Goal: Information Seeking & Learning: Learn about a topic

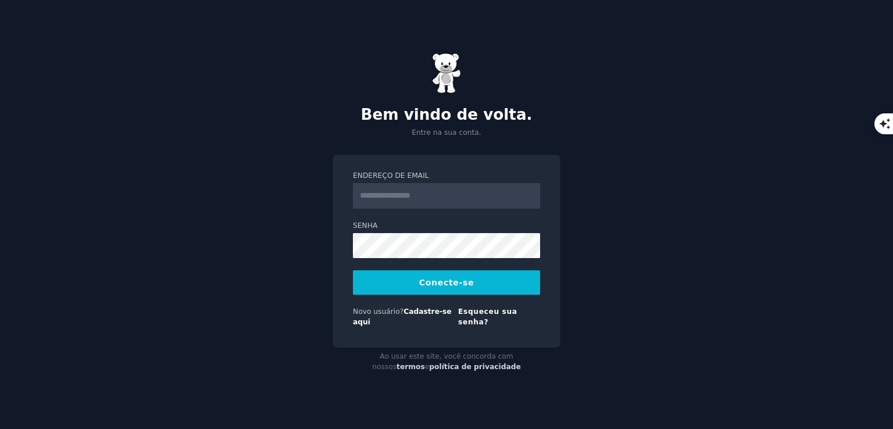
type input "**********"
click at [447, 287] on font "Conecte-se" at bounding box center [446, 282] width 55 height 9
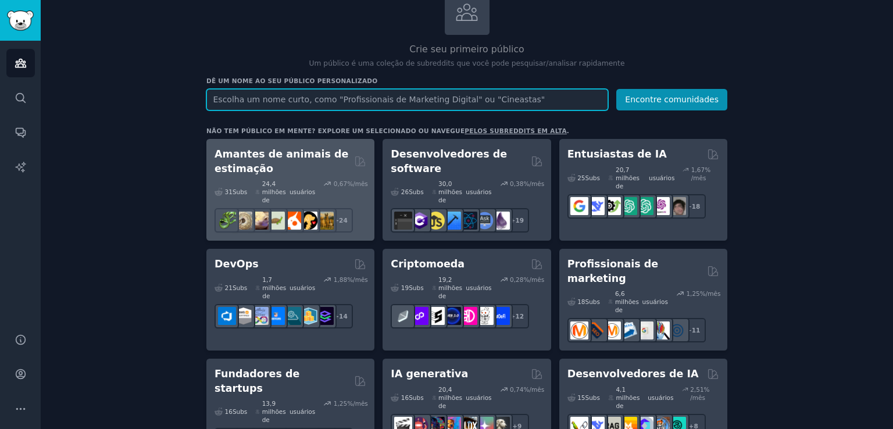
scroll to position [66, 0]
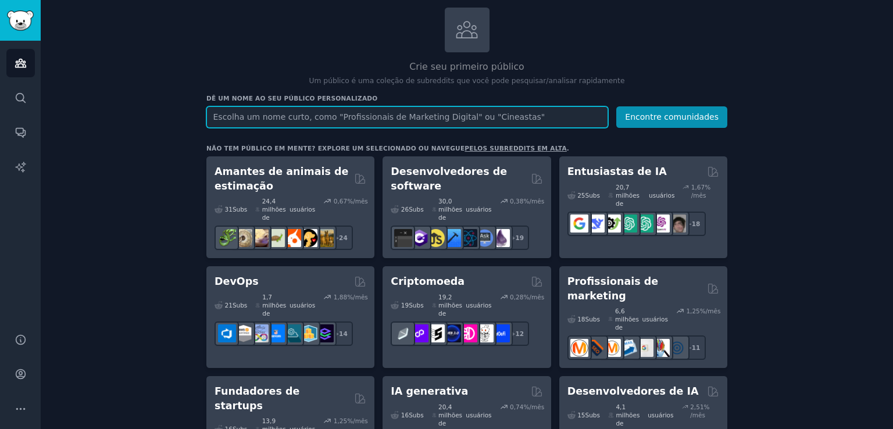
click at [344, 114] on input "text" at bounding box center [407, 117] width 402 height 22
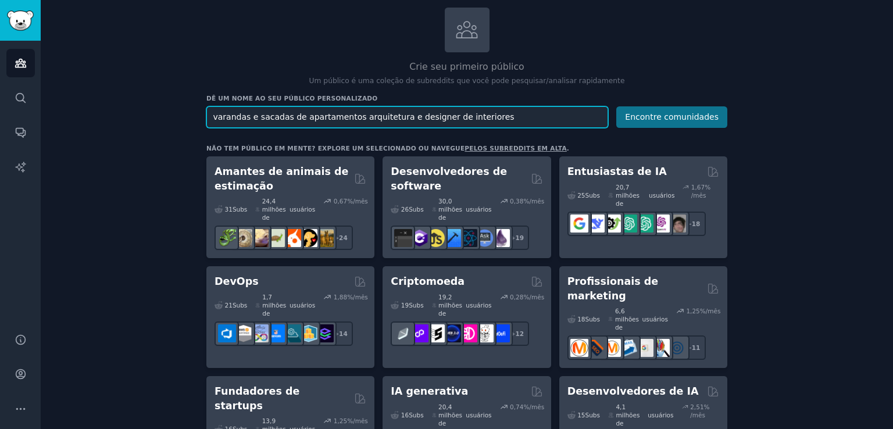
type input "varandas e sacadas de apartamentos arquitetura e designer de interiores"
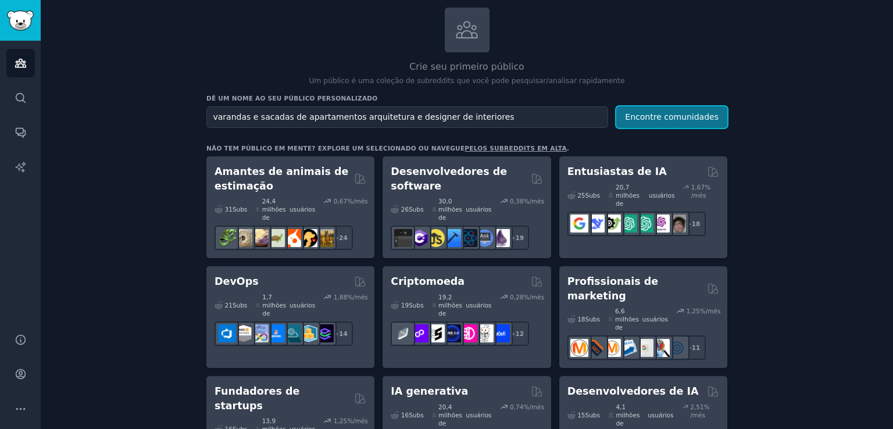
click at [666, 118] on font "Encontre comunidades" at bounding box center [672, 116] width 94 height 9
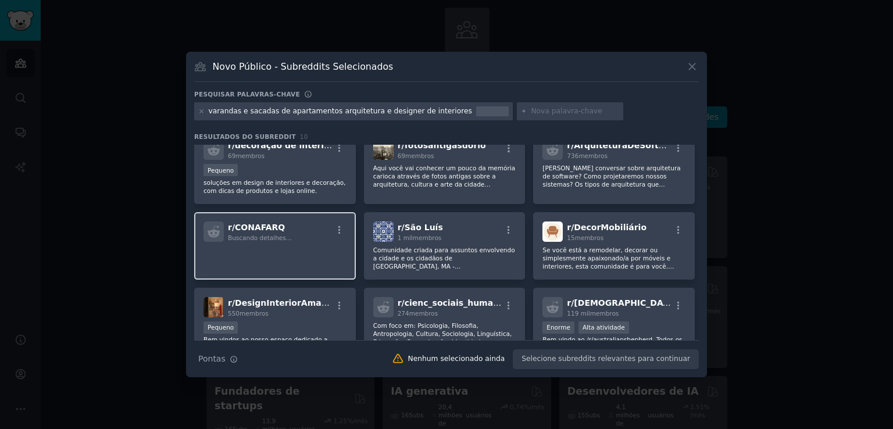
scroll to position [58, 0]
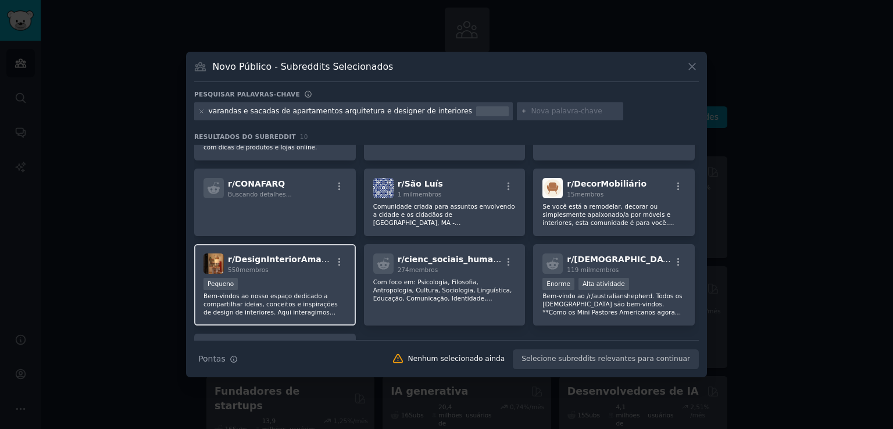
click at [263, 270] on font "membros" at bounding box center [253, 269] width 29 height 7
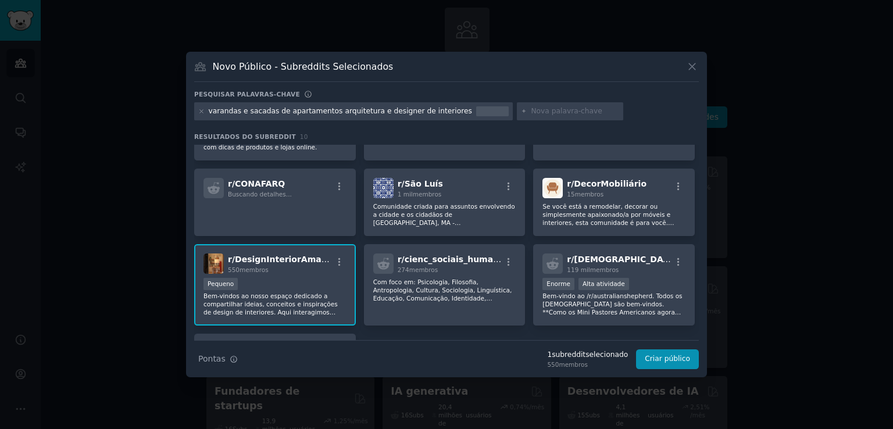
click at [265, 292] on font "Bem-vindos ao nosso espaço dedicado a compartilhar ideias, conceitos e inspiraç…" at bounding box center [270, 316] width 134 height 48
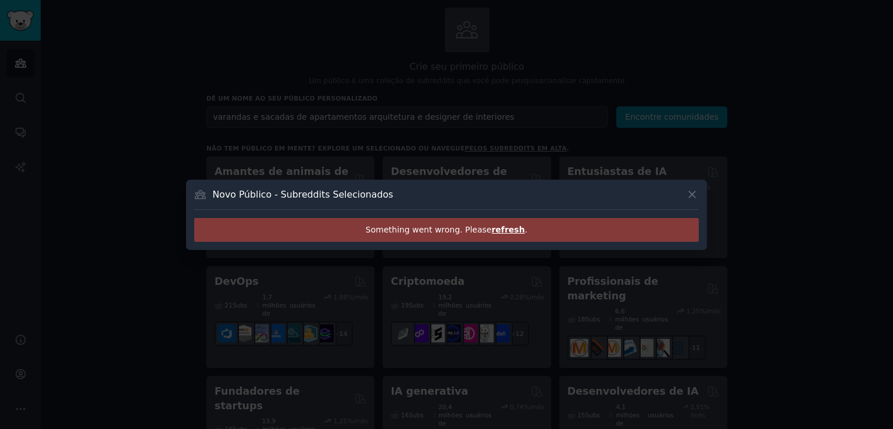
click at [265, 292] on div at bounding box center [446, 214] width 893 height 429
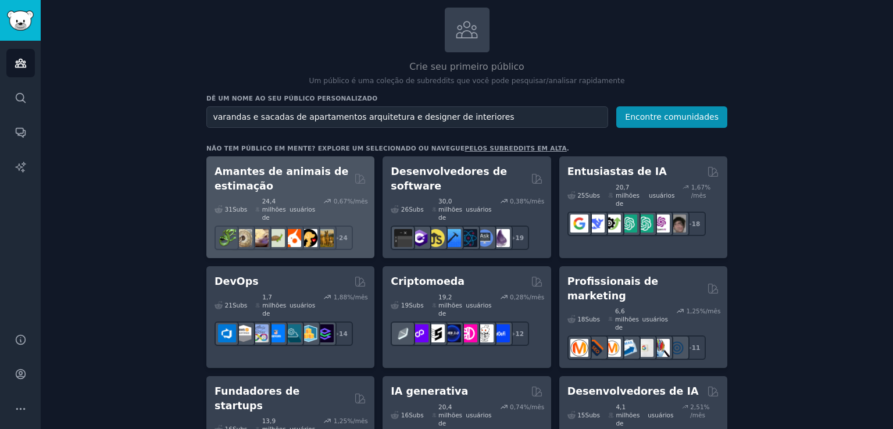
click at [260, 193] on div "31 Subs ​ 24,4 milhões de usuários 0,67 %/mês r/ballpython + 24" at bounding box center [290, 221] width 152 height 57
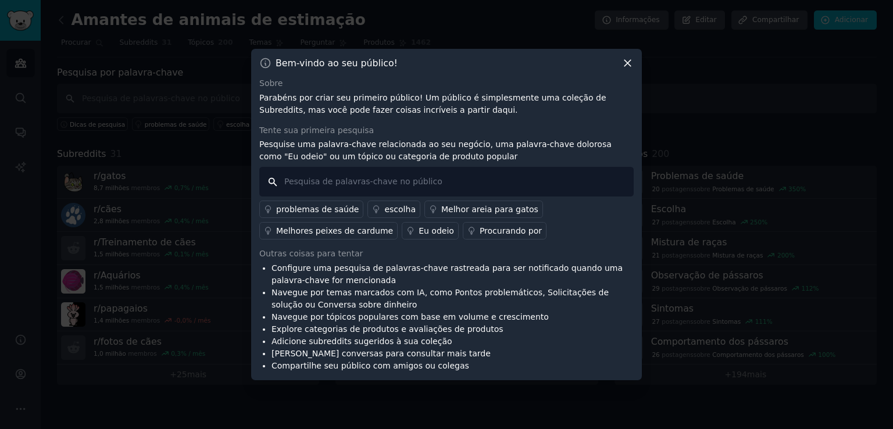
click at [432, 180] on input "text" at bounding box center [446, 182] width 374 height 30
click at [284, 184] on input "Apartamentos com sacadas gourmet e varandas gourmet de casas" at bounding box center [446, 182] width 374 height 30
click at [352, 182] on input "problemas em vivir em comunidades de Apartamentos com sacadas gourmet e varanda…" at bounding box center [446, 182] width 374 height 30
click at [481, 182] on input "problemas de conviver com pessoas em comunidades de Apartamentos com sacadas go…" at bounding box center [446, 182] width 374 height 30
click at [578, 177] on input "problemas de conviver com pessoas em comunidades de Apartamentos com sacadas go…" at bounding box center [446, 182] width 374 height 30
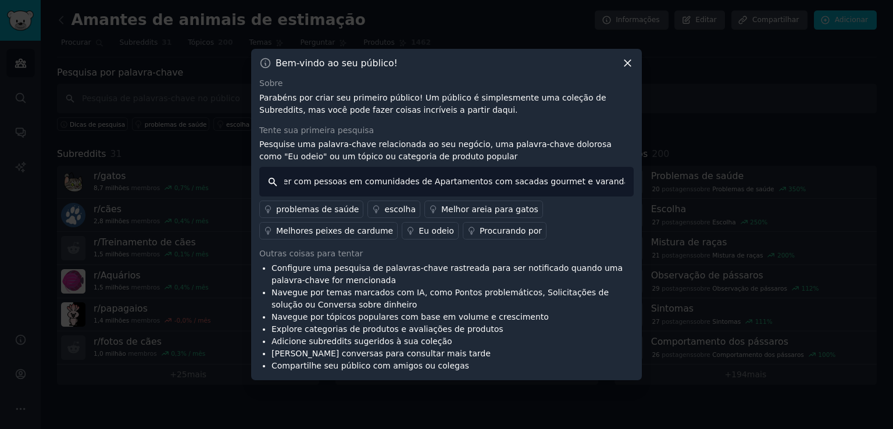
scroll to position [0, 90]
click at [400, 180] on input "problemas de conviver com pessoas em comunidades de Apartamentos com sacadas go…" at bounding box center [446, 182] width 374 height 30
click at [521, 185] on input "problemas de conviver com pessoas em comunidades de condomínios com Apartamento…" at bounding box center [446, 182] width 374 height 30
click at [414, 181] on input "problemas de conviver com pessoas em comunidades de condomínios com Apartamento…" at bounding box center [446, 182] width 374 height 30
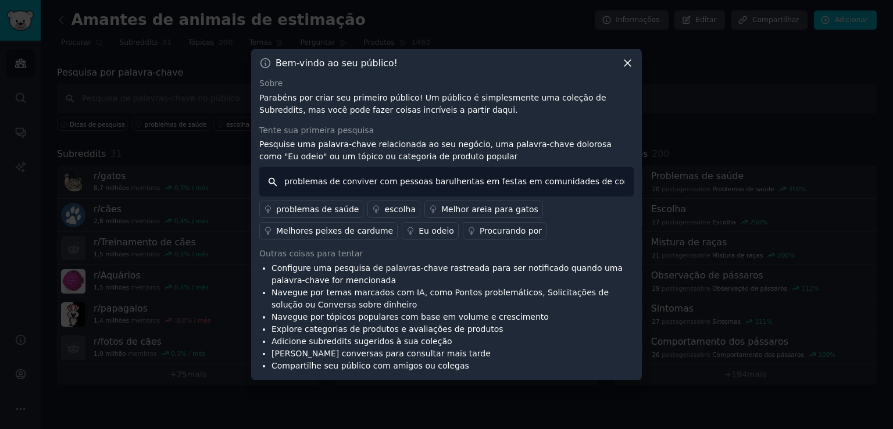
click at [604, 187] on input "problemas de conviver com pessoas barulhentas em festas em comunidades de condo…" at bounding box center [446, 182] width 374 height 30
type input "problemas de conviver com pessoas barulhentas em festas em comunidades de condo…"
click at [495, 234] on font "Procurando por" at bounding box center [510, 230] width 62 height 9
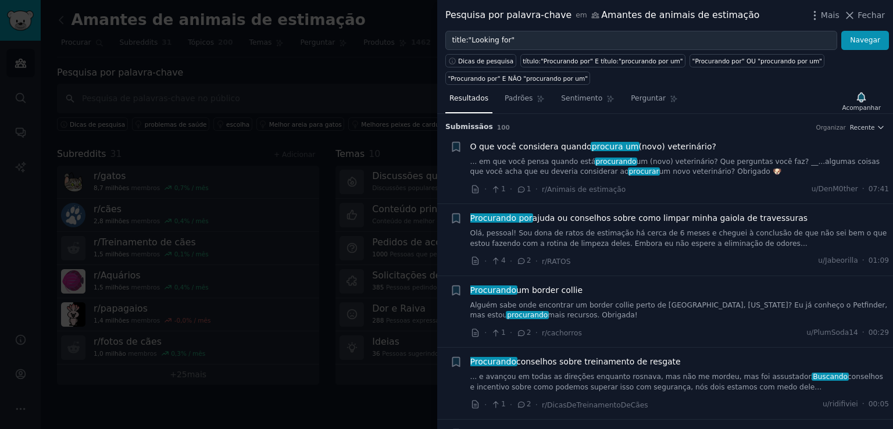
click at [293, 84] on div at bounding box center [446, 214] width 893 height 429
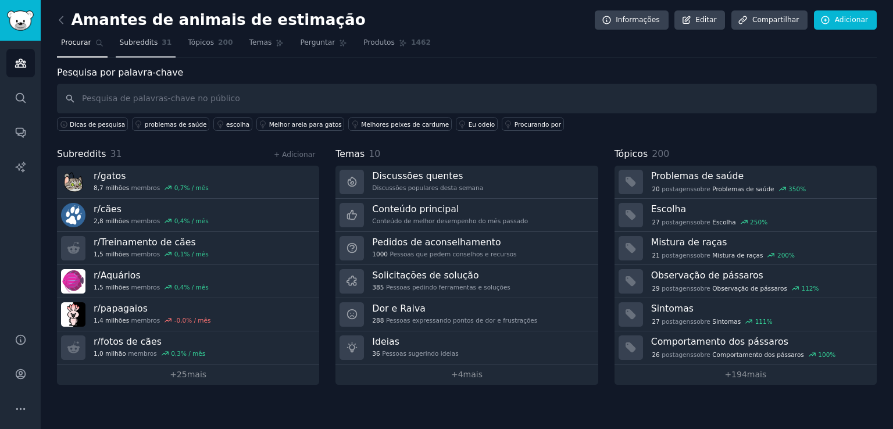
click at [130, 42] on font "Subreddits" at bounding box center [139, 42] width 38 height 8
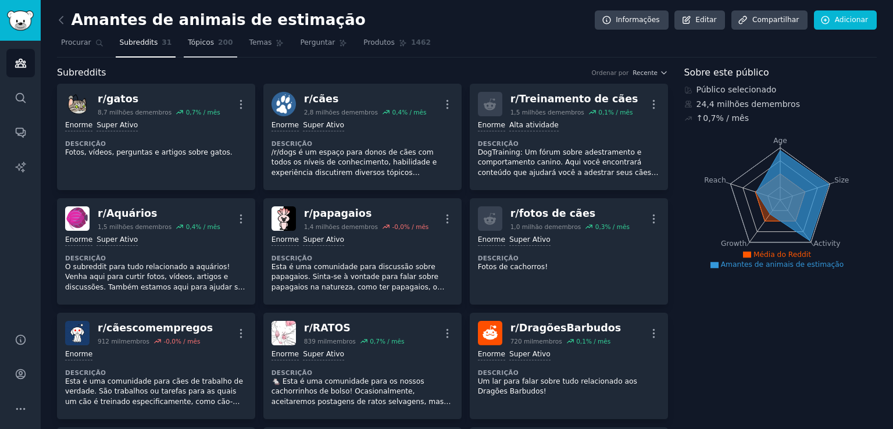
click at [189, 46] on font "Tópicos" at bounding box center [201, 42] width 26 height 8
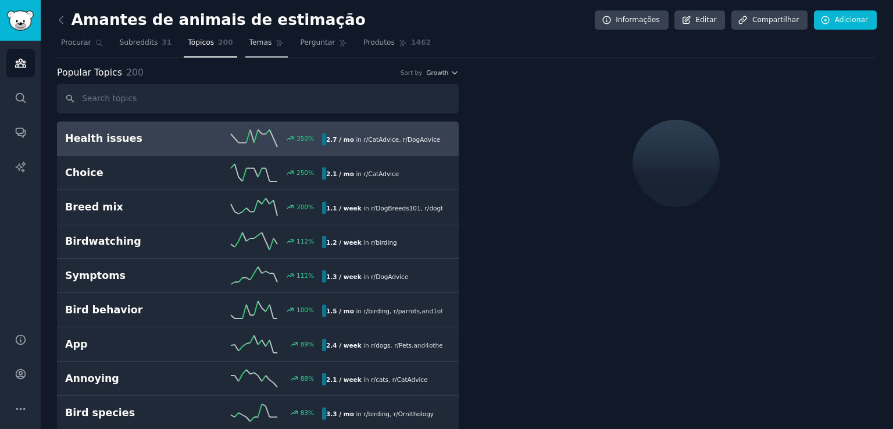
click at [249, 45] on font "Temas" at bounding box center [260, 42] width 23 height 8
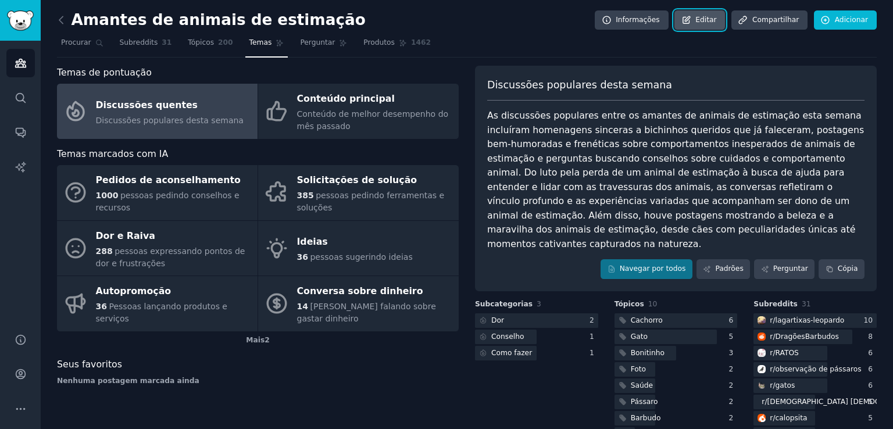
click at [711, 20] on font "Editar" at bounding box center [705, 20] width 21 height 8
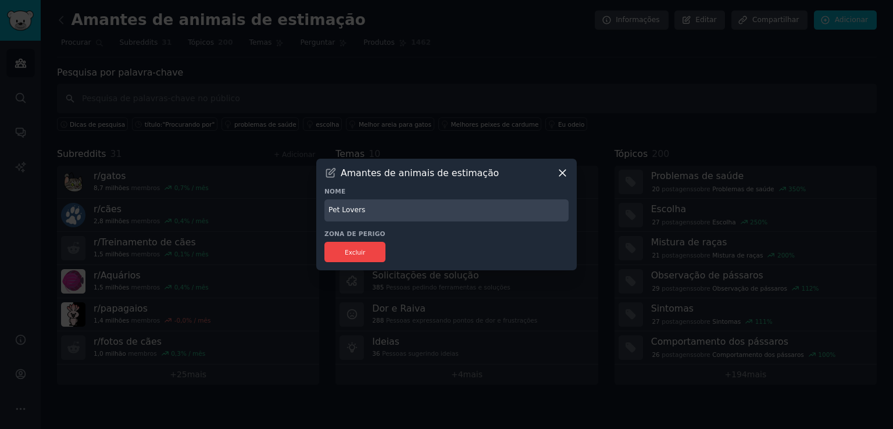
click at [563, 173] on icon at bounding box center [562, 173] width 12 height 12
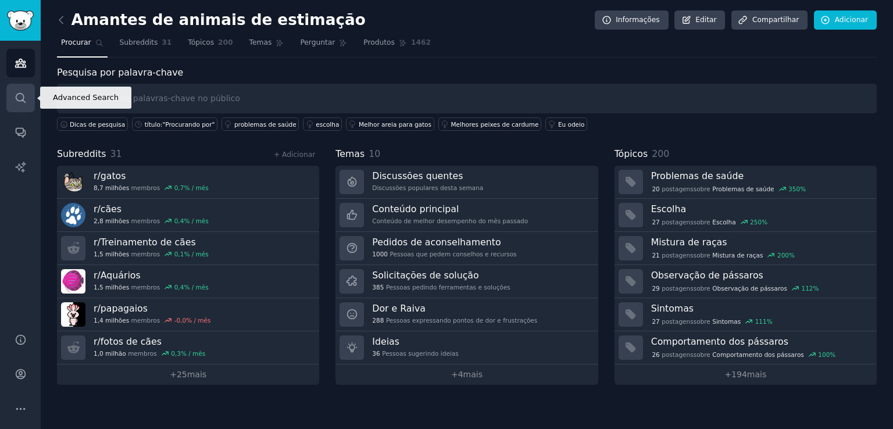
click at [21, 99] on icon "Barra lateral" at bounding box center [21, 98] width 12 height 12
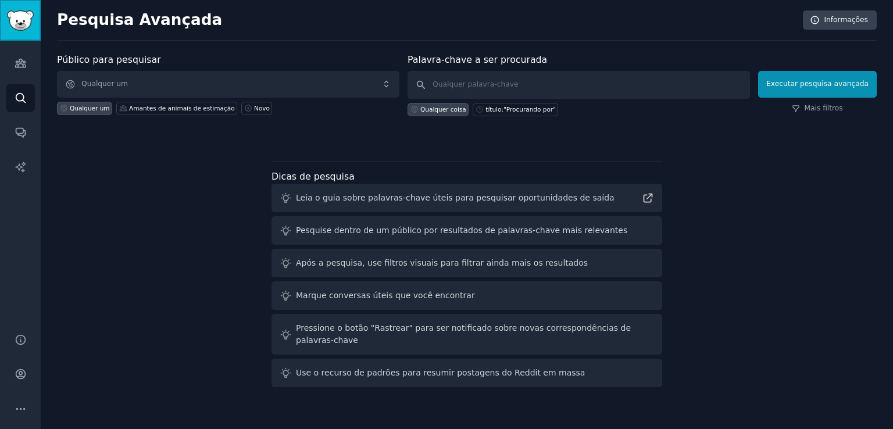
click at [15, 19] on img "Barra lateral" at bounding box center [20, 20] width 27 height 20
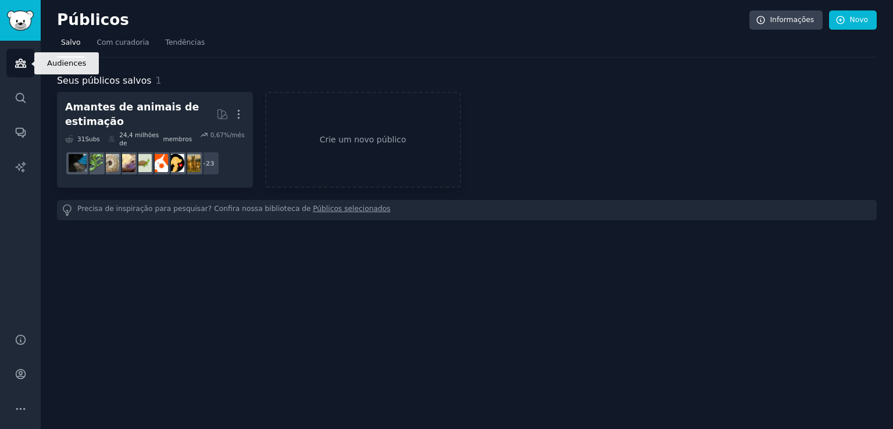
click at [19, 62] on icon "Barra lateral" at bounding box center [21, 63] width 12 height 12
click at [21, 66] on icon "Barra lateral" at bounding box center [21, 63] width 12 height 12
click at [109, 41] on font "Com curadoria" at bounding box center [122, 42] width 52 height 8
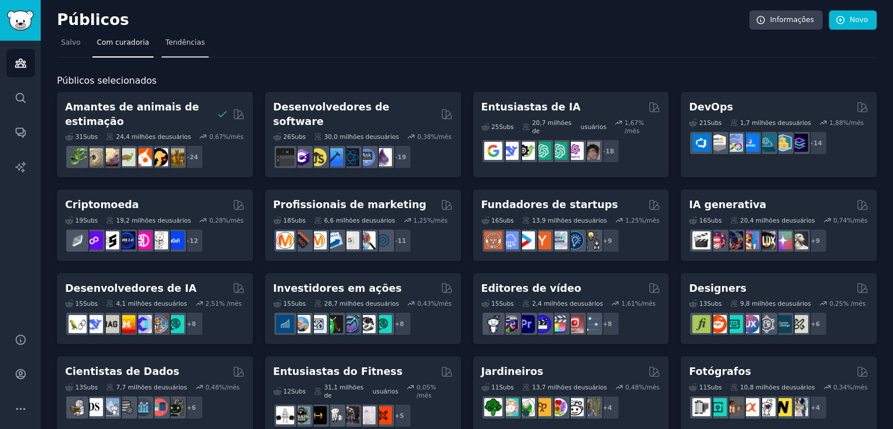
click at [177, 45] on font "Tendências" at bounding box center [186, 42] width 40 height 8
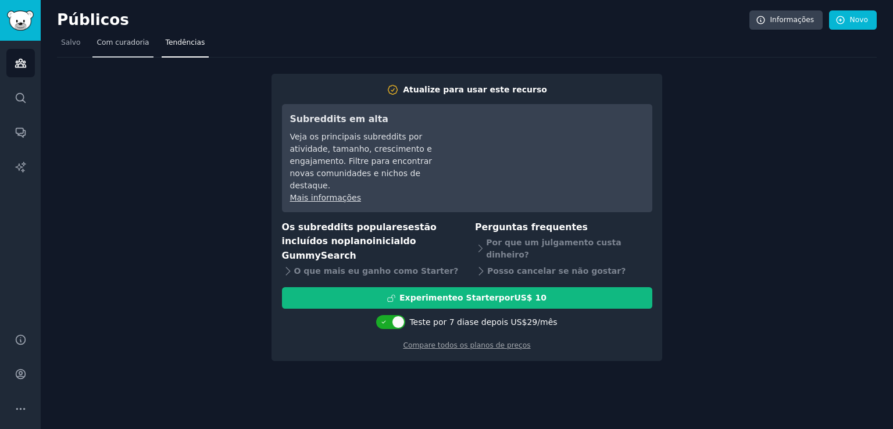
click at [124, 42] on font "Com curadoria" at bounding box center [122, 42] width 52 height 8
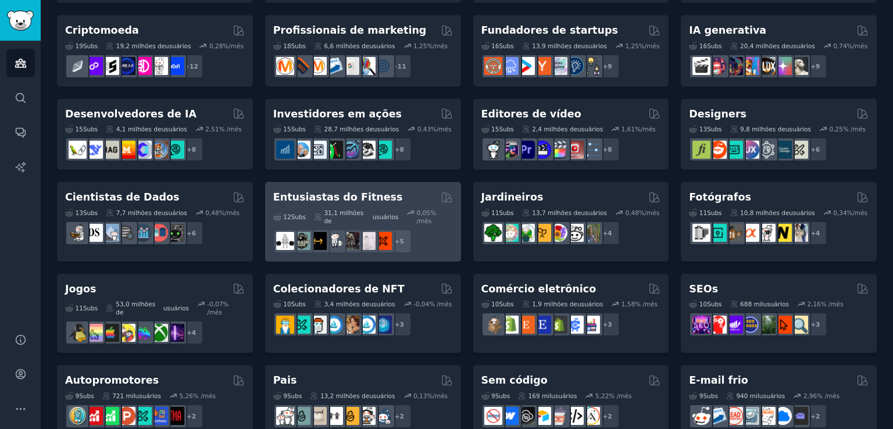
scroll to position [232, 0]
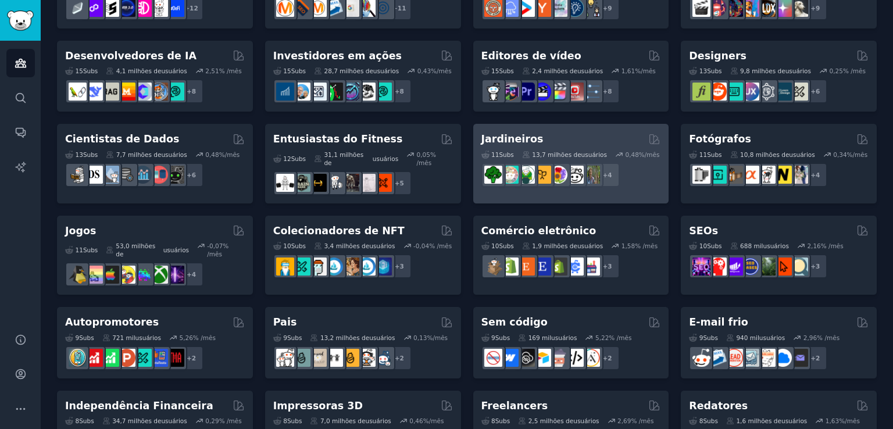
click at [546, 152] on font "13,7 milhões de" at bounding box center [556, 154] width 49 height 7
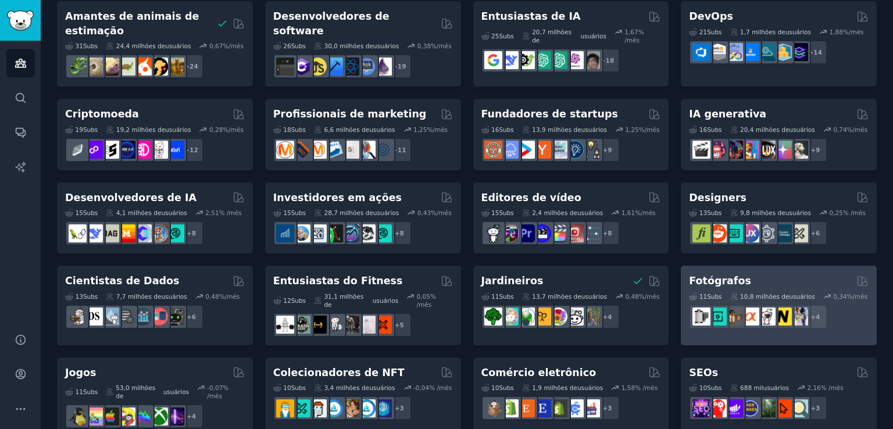
scroll to position [174, 0]
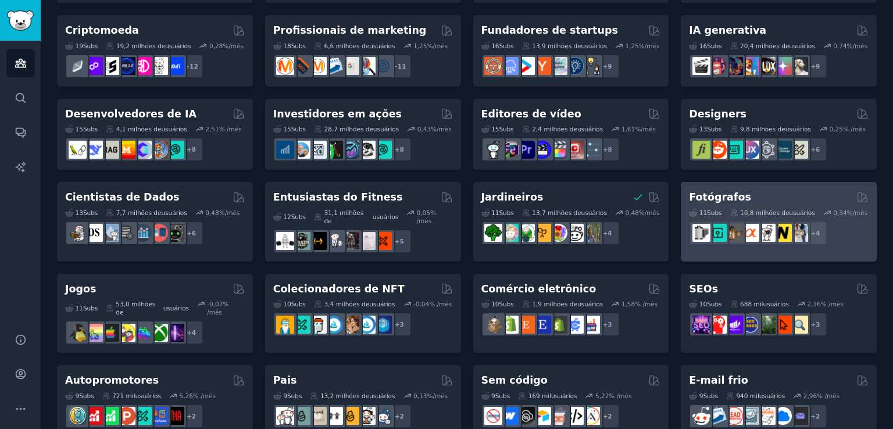
click at [721, 196] on font "Fotógrafos" at bounding box center [720, 197] width 62 height 12
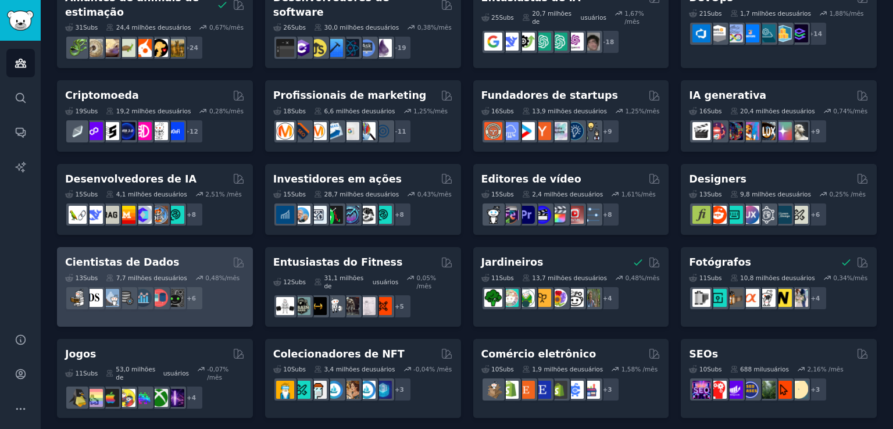
scroll to position [116, 0]
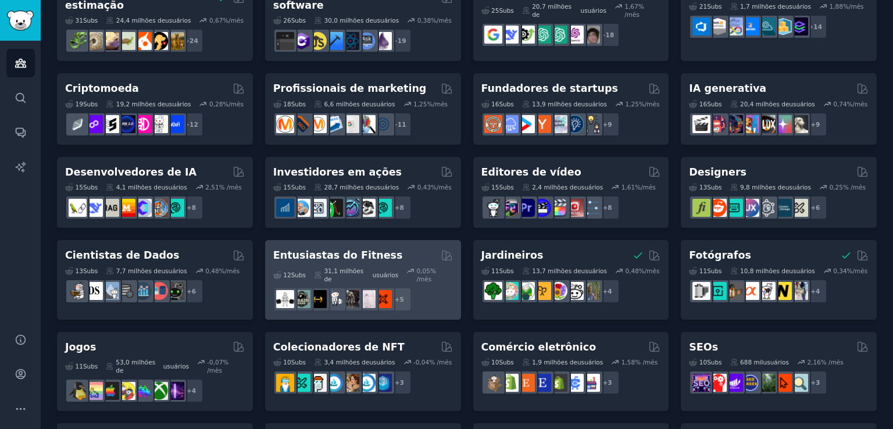
click at [339, 259] on font "Entusiastas do Fitness" at bounding box center [338, 255] width 130 height 12
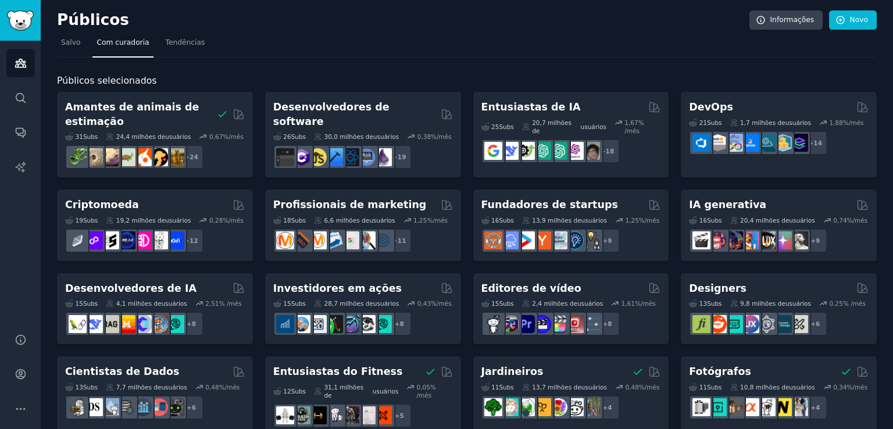
click at [559, 218] on font "13,9 milhões de" at bounding box center [556, 220] width 49 height 7
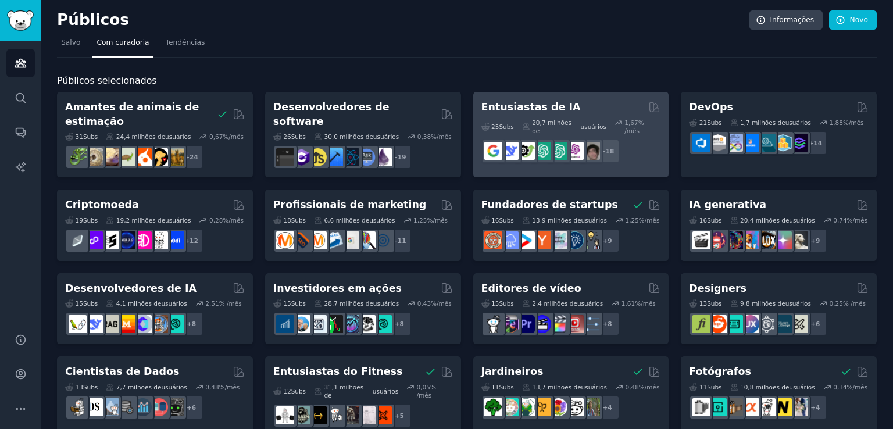
click at [560, 124] on font "20,7 milhões de" at bounding box center [552, 126] width 40 height 15
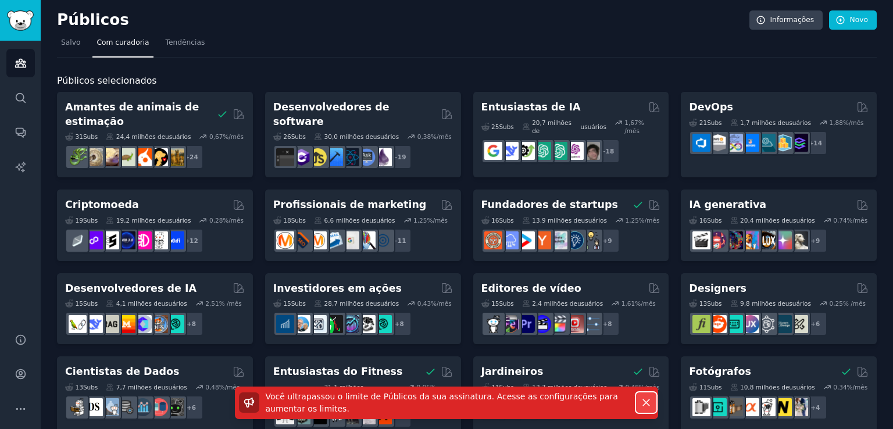
click at [646, 404] on icon "button" at bounding box center [646, 402] width 12 height 12
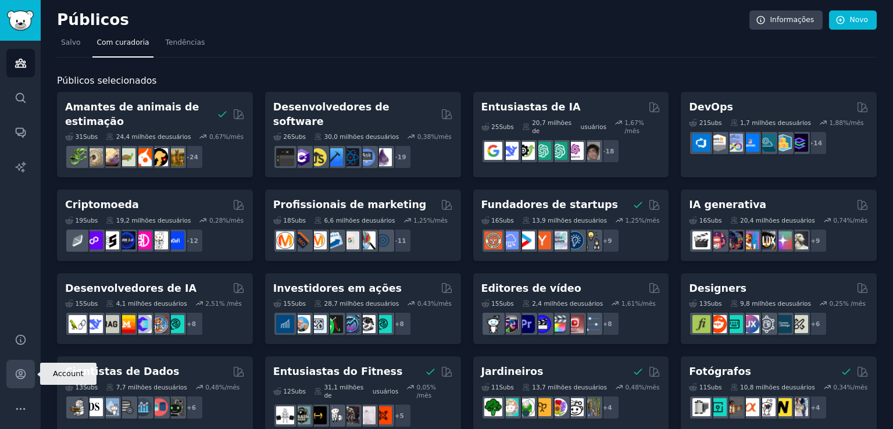
click at [20, 378] on icon "Barra lateral" at bounding box center [20, 374] width 9 height 9
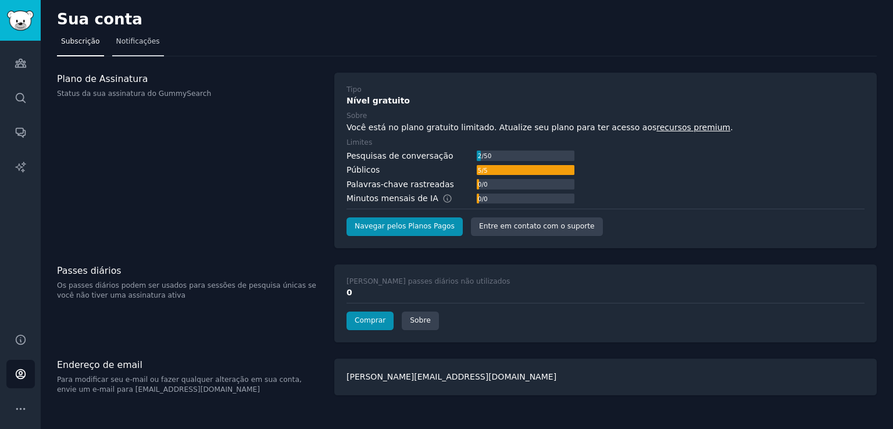
click at [126, 42] on font "Notificações" at bounding box center [138, 41] width 44 height 8
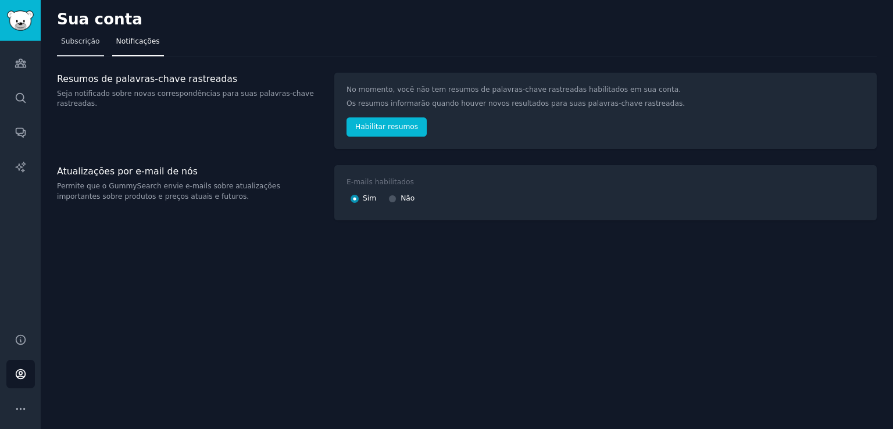
click at [79, 44] on font "Subscrição" at bounding box center [80, 41] width 39 height 8
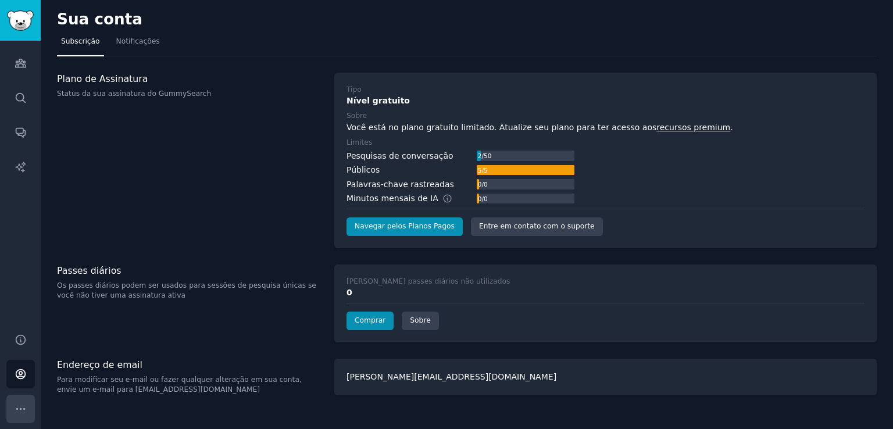
click at [20, 412] on icon "Barra lateral" at bounding box center [21, 409] width 12 height 12
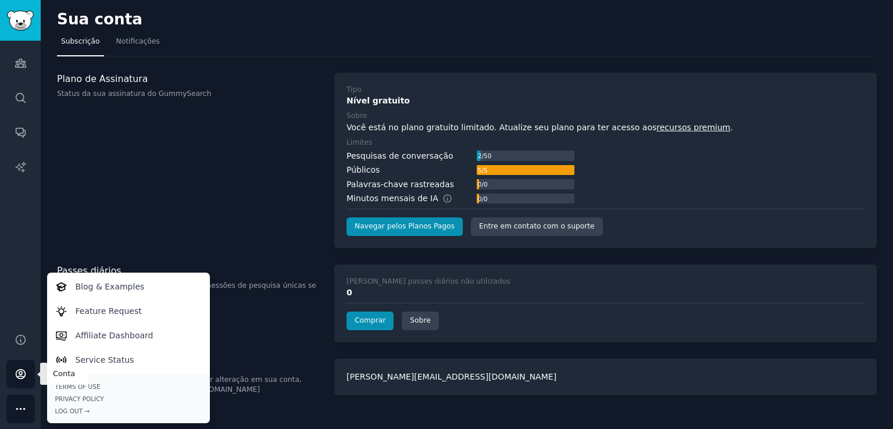
click at [18, 375] on icon "Barra lateral" at bounding box center [20, 374] width 9 height 9
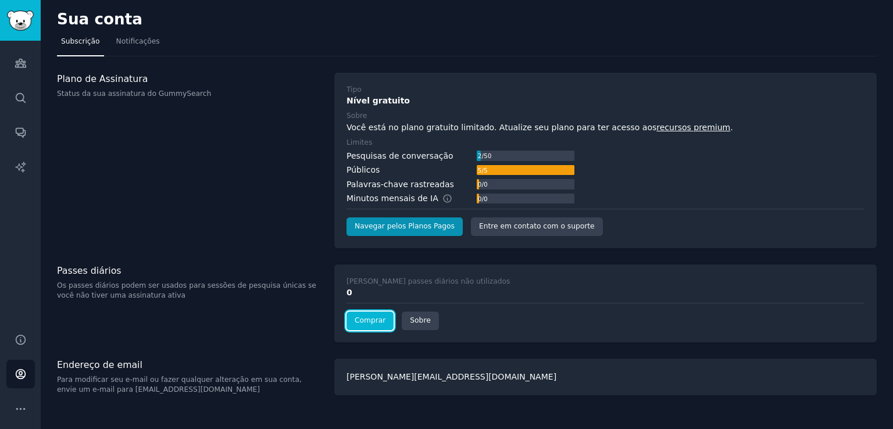
click at [372, 322] on font "Comprar" at bounding box center [369, 320] width 31 height 8
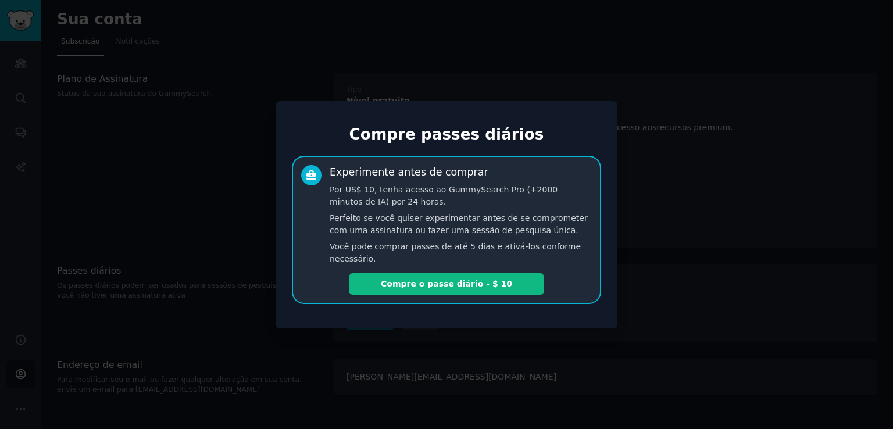
click at [804, 105] on div at bounding box center [446, 214] width 893 height 429
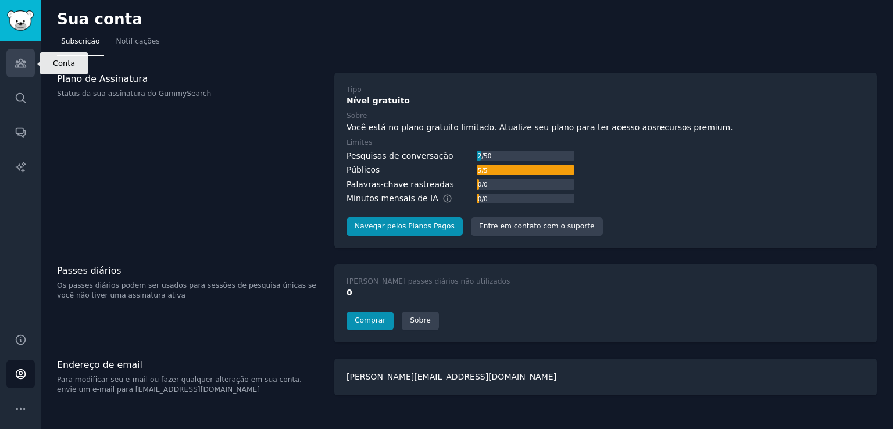
click at [21, 66] on icon "Barra lateral" at bounding box center [21, 63] width 12 height 12
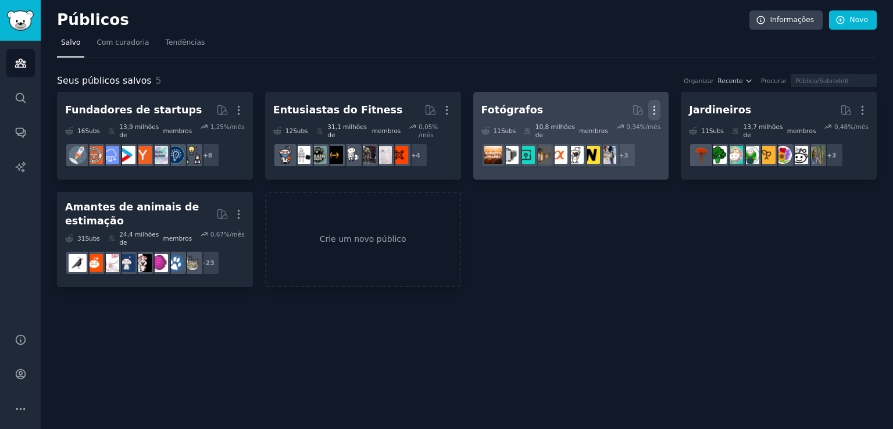
click at [655, 108] on icon "button" at bounding box center [654, 110] width 12 height 12
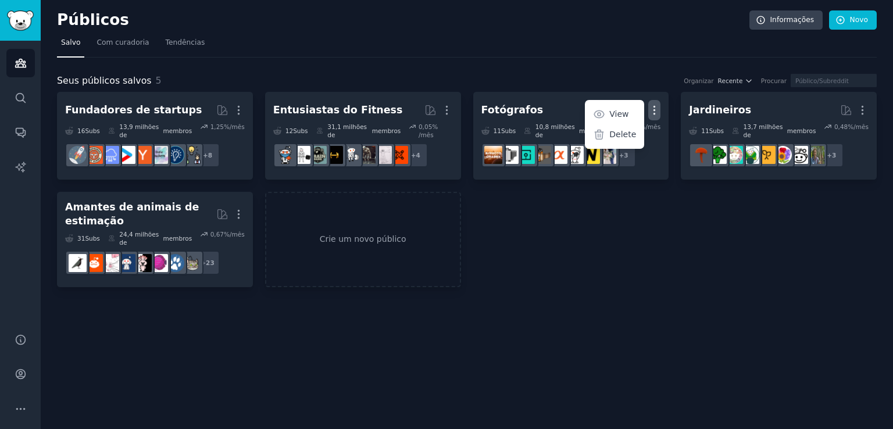
click at [685, 295] on div "Públicos Informações Novo Salvo Com curadoria Tendências Seus públicos salvos 5…" at bounding box center [467, 214] width 852 height 429
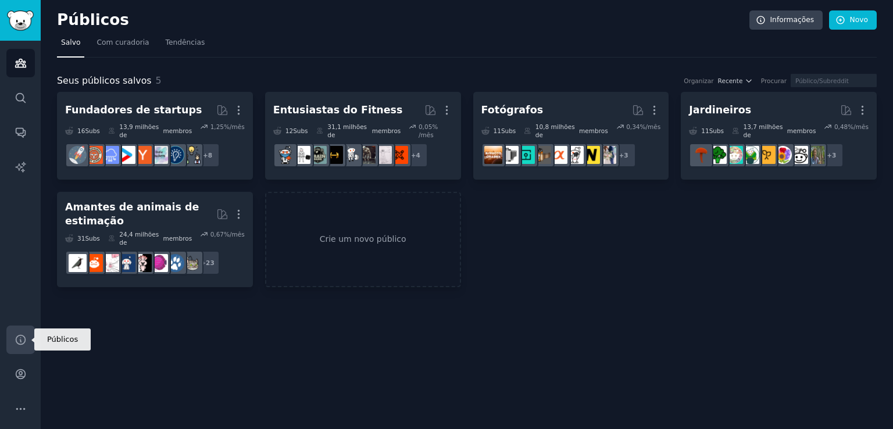
click at [22, 342] on icon "Barra lateral" at bounding box center [21, 340] width 12 height 12
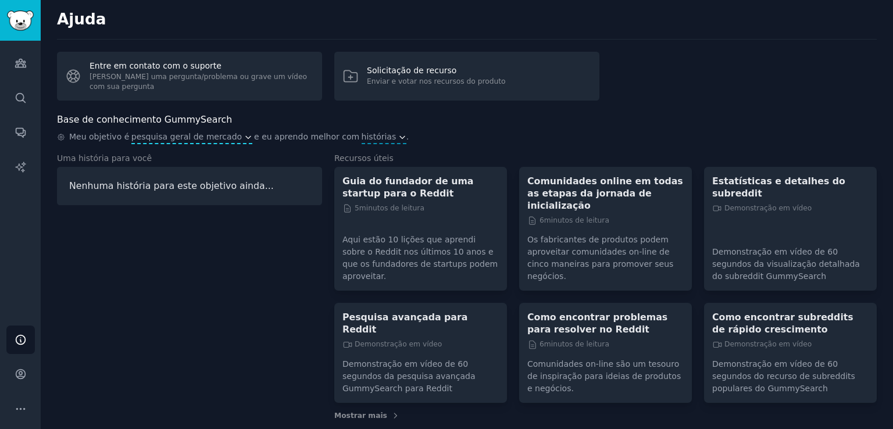
click at [244, 137] on icon "button" at bounding box center [248, 137] width 8 height 8
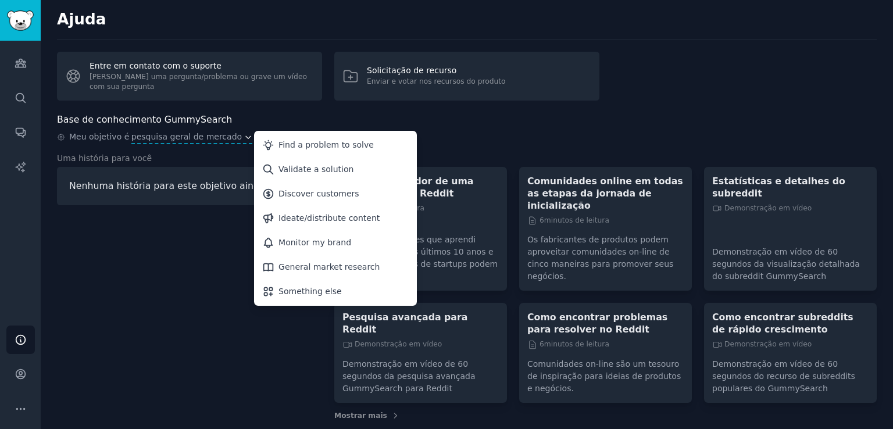
click at [155, 291] on div "Uma história para você Nenhuma história para este objetivo ainda..." at bounding box center [189, 286] width 265 height 268
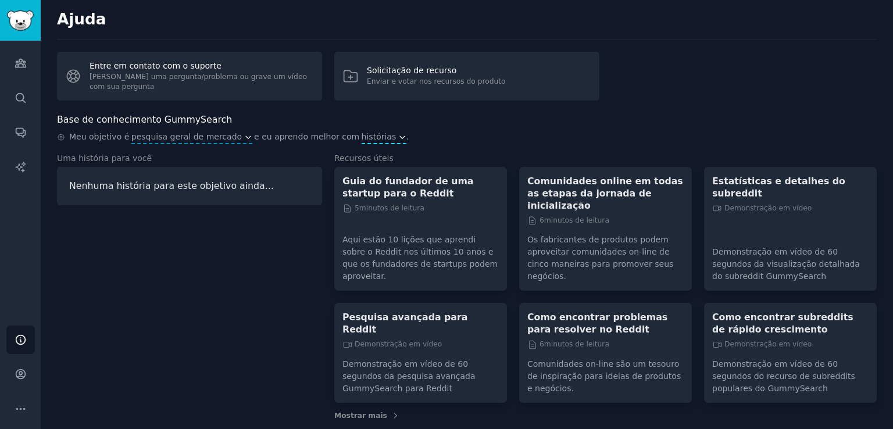
click at [361, 138] on font "histórias" at bounding box center [378, 136] width 35 height 9
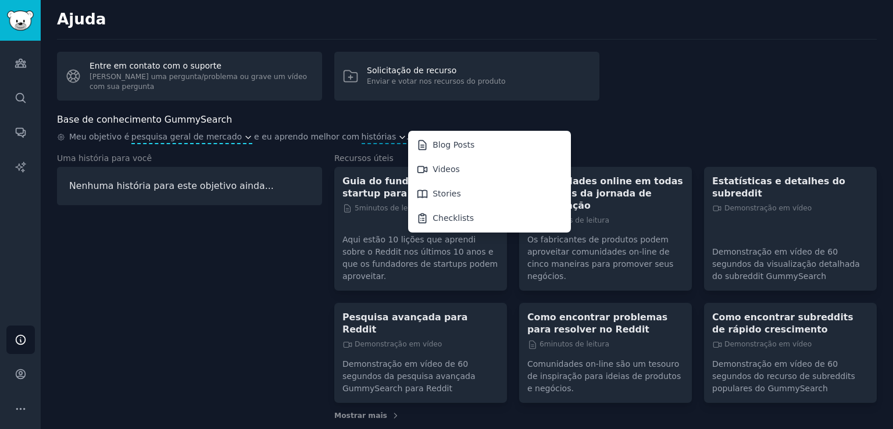
click at [185, 140] on font "pesquisa geral de mercado" at bounding box center [186, 136] width 110 height 9
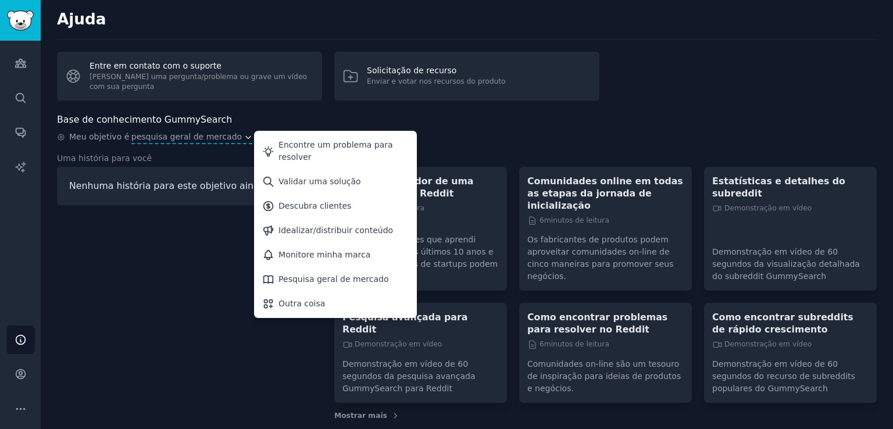
click at [177, 240] on div "Uma história para você Nenhuma história para este objetivo ainda..." at bounding box center [189, 286] width 265 height 268
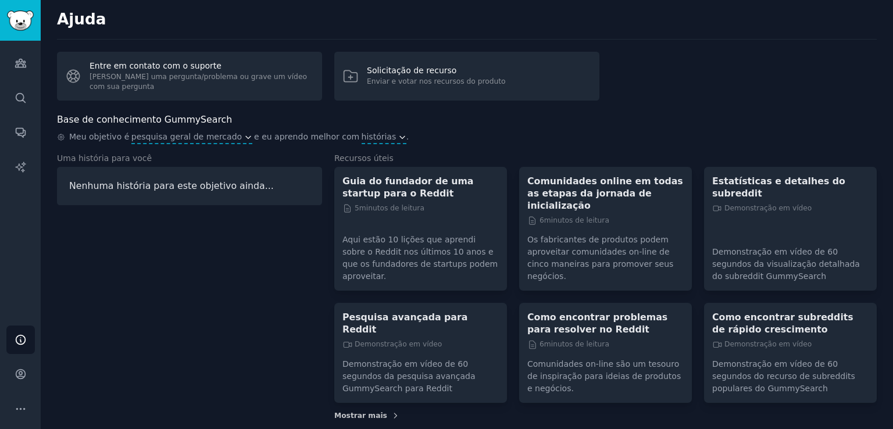
click at [394, 413] on icon at bounding box center [395, 415] width 2 height 5
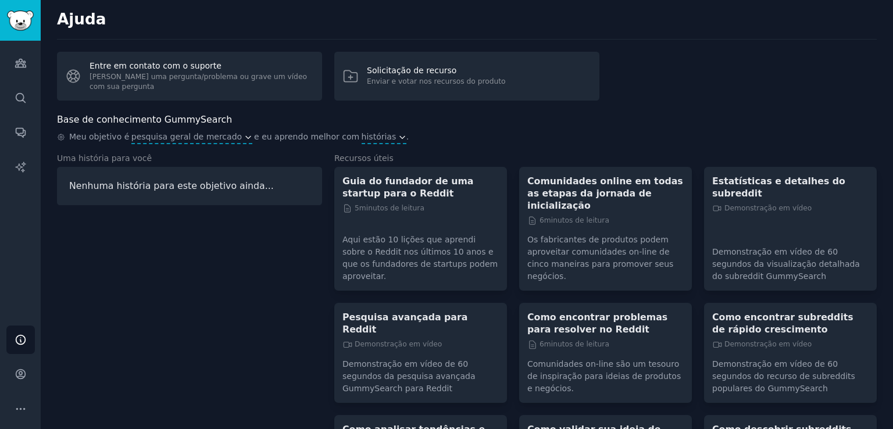
scroll to position [228, 0]
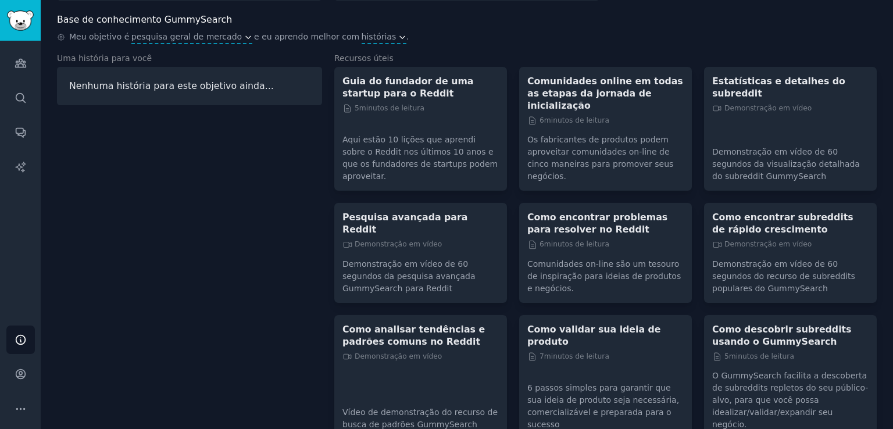
scroll to position [0, 0]
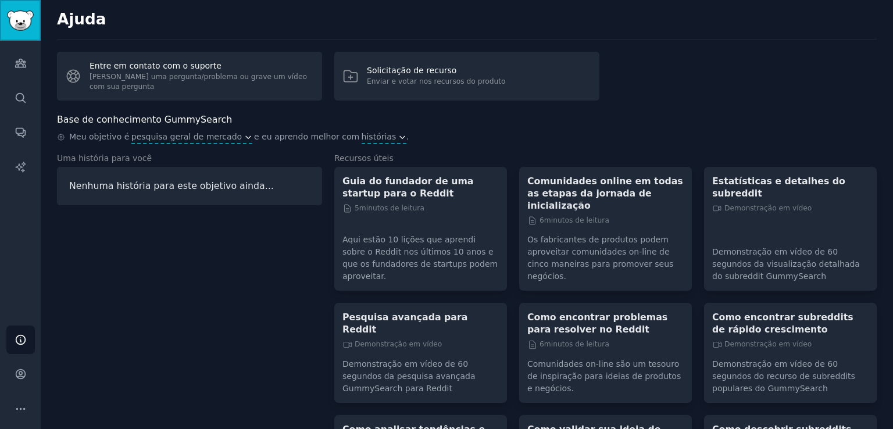
click at [26, 20] on img "Barra lateral" at bounding box center [20, 20] width 27 height 20
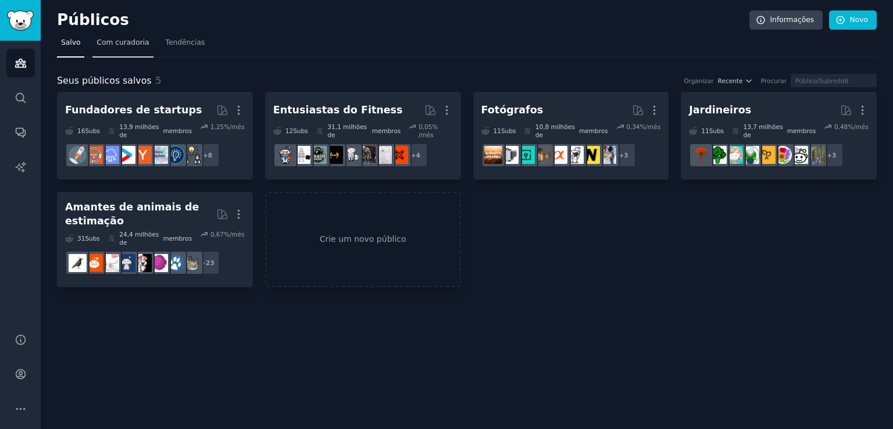
click at [117, 42] on font "Com curadoria" at bounding box center [122, 42] width 52 height 8
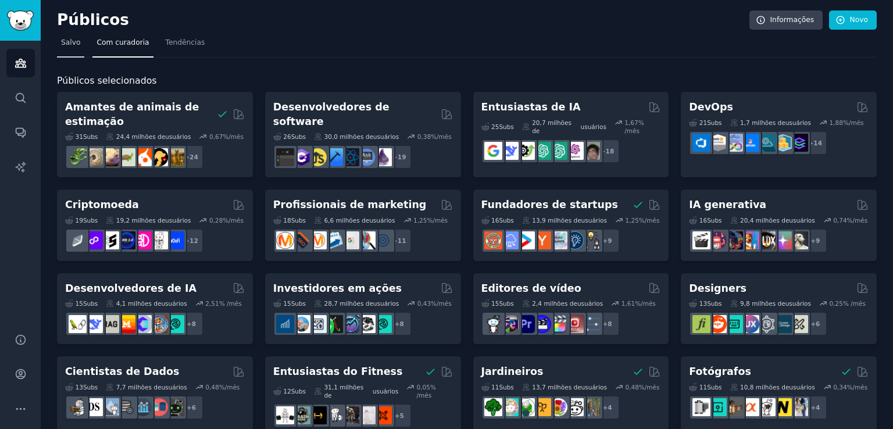
click at [69, 48] on link "Salvo" at bounding box center [70, 46] width 27 height 24
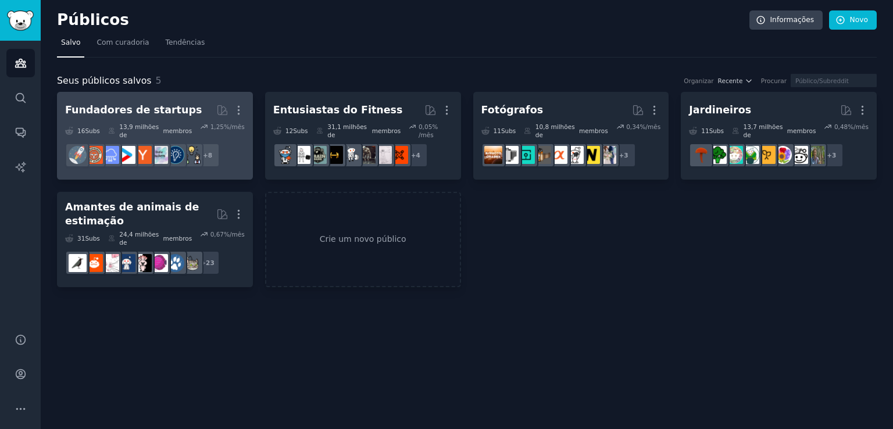
click at [113, 114] on font "Fundadores de startups" at bounding box center [133, 110] width 137 height 12
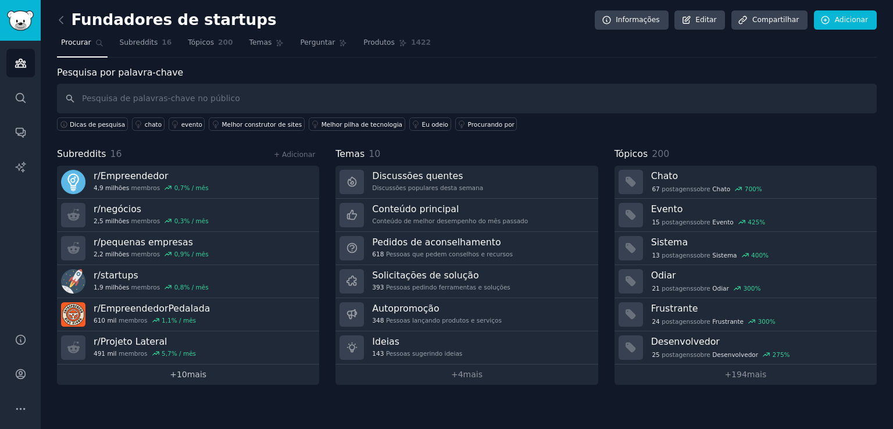
click at [191, 375] on font "mais" at bounding box center [196, 374] width 19 height 9
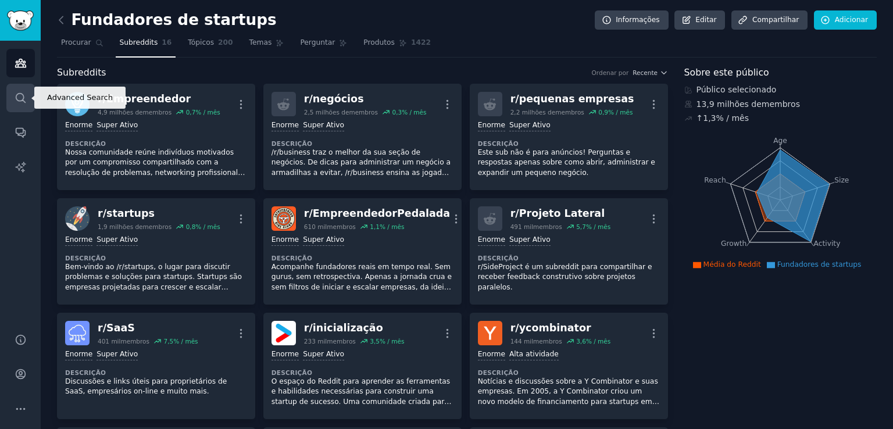
click at [18, 100] on icon "Barra lateral" at bounding box center [20, 97] width 9 height 9
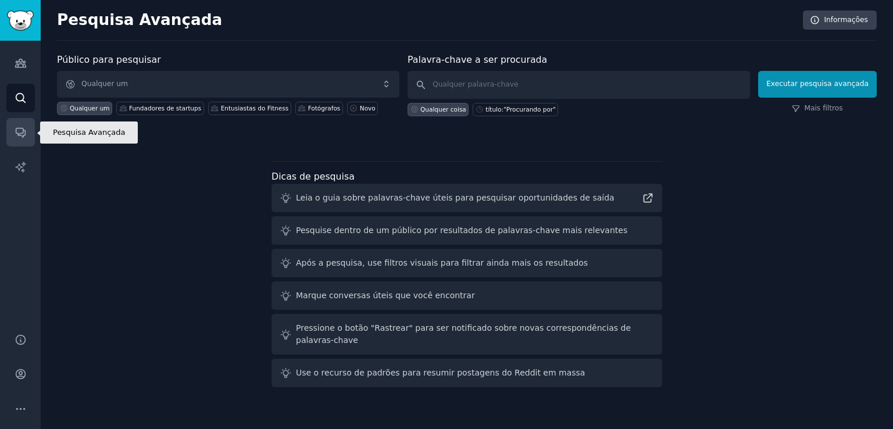
click at [21, 133] on icon "Barra lateral" at bounding box center [20, 132] width 9 height 9
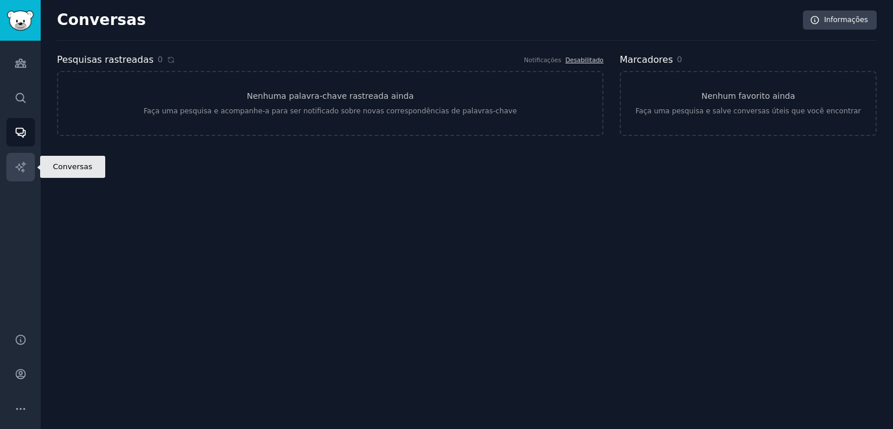
click at [18, 171] on icon "Barra lateral" at bounding box center [21, 167] width 12 height 12
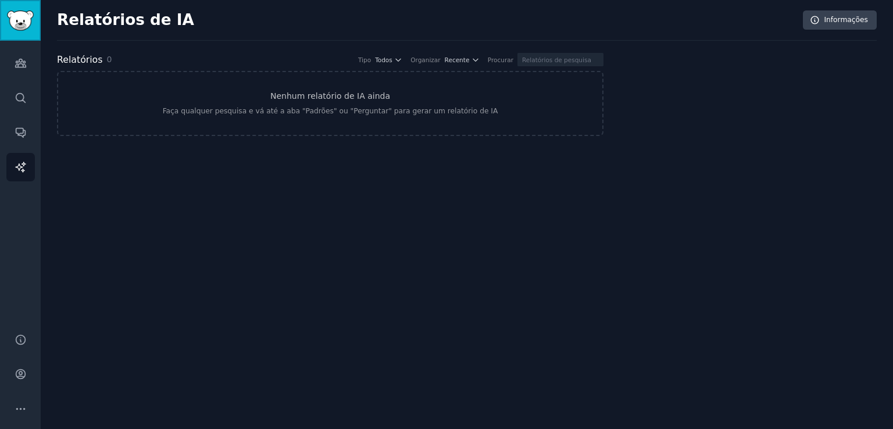
click at [16, 13] on img "Barra lateral" at bounding box center [20, 20] width 27 height 20
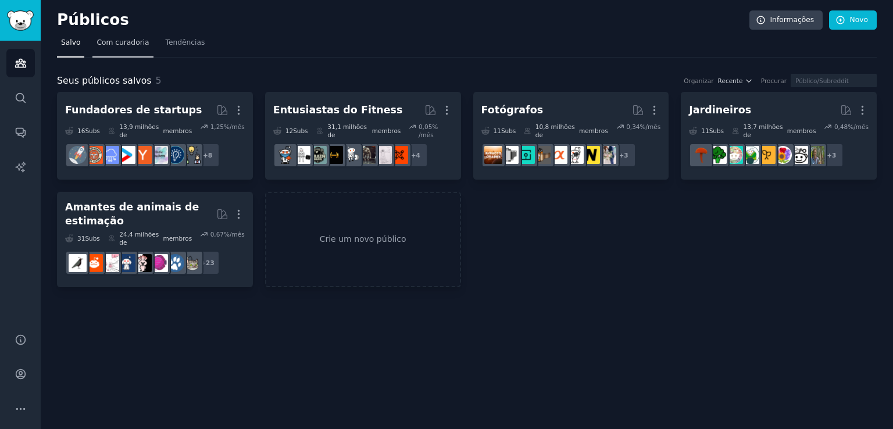
click at [96, 45] on font "Com curadoria" at bounding box center [122, 42] width 52 height 8
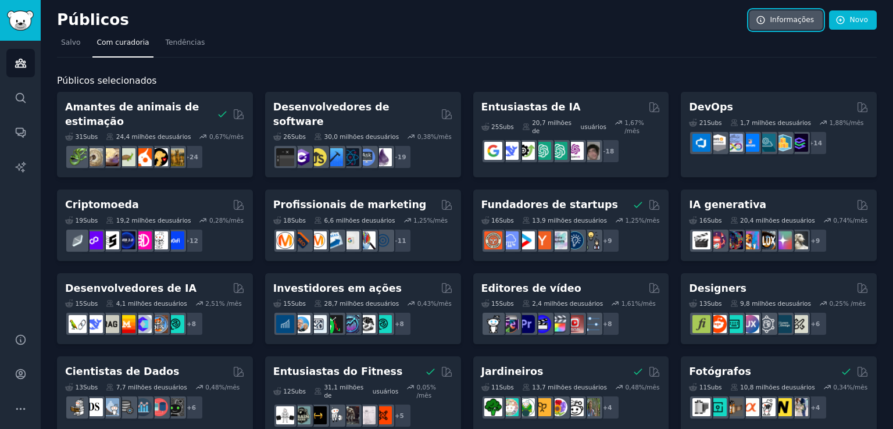
click at [795, 22] on font "Informações" at bounding box center [792, 20] width 44 height 8
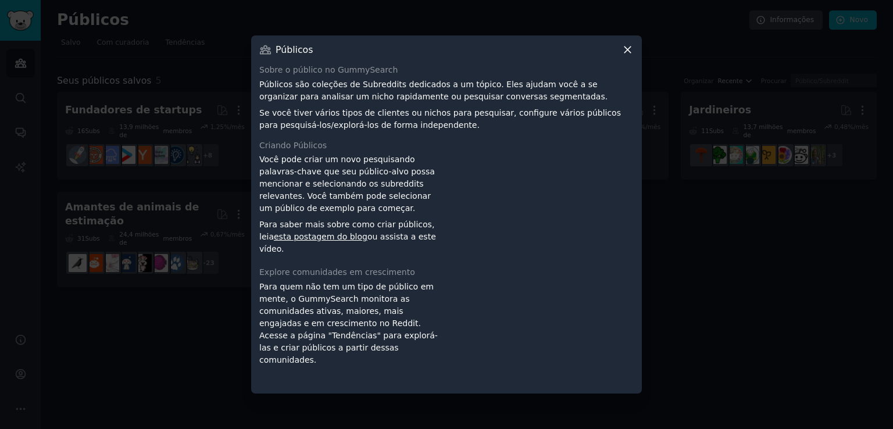
click at [702, 220] on div at bounding box center [446, 214] width 893 height 429
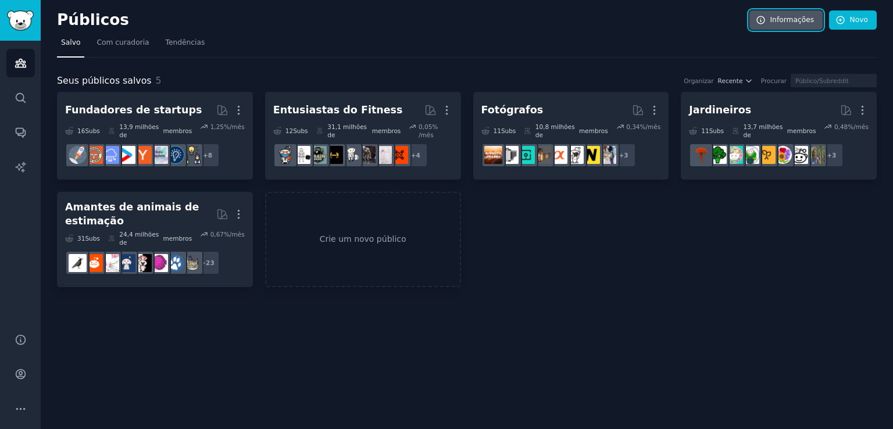
click at [776, 16] on font "Informações" at bounding box center [792, 20] width 44 height 8
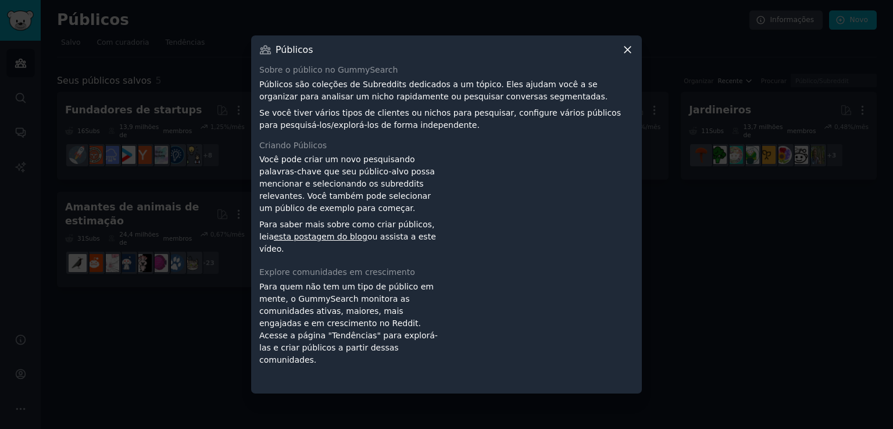
click at [625, 46] on icon at bounding box center [627, 50] width 12 height 12
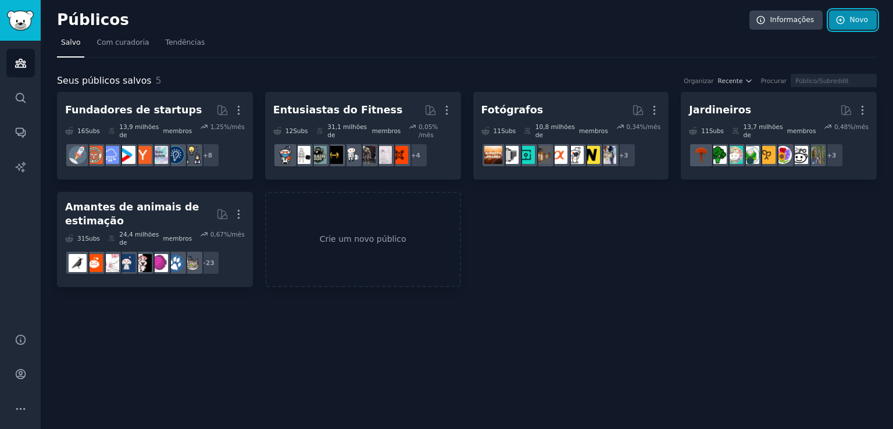
click at [858, 19] on font "Novo" at bounding box center [859, 20] width 18 height 8
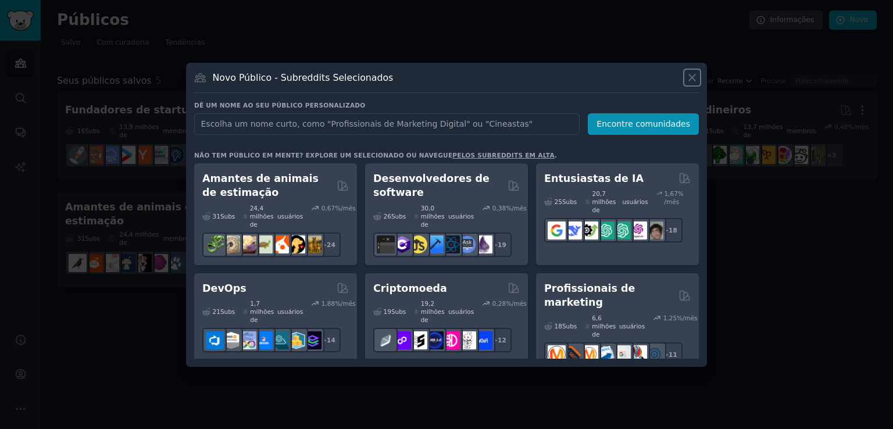
click at [693, 80] on icon at bounding box center [692, 77] width 12 height 12
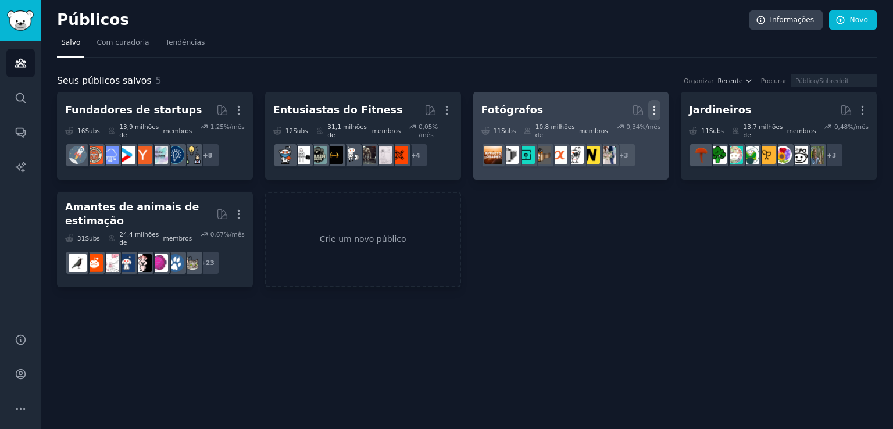
click at [655, 110] on icon "button" at bounding box center [654, 110] width 12 height 12
click at [621, 137] on p "Delete" at bounding box center [622, 134] width 27 height 12
